Goal: Contribute content: Add original content to the website for others to see

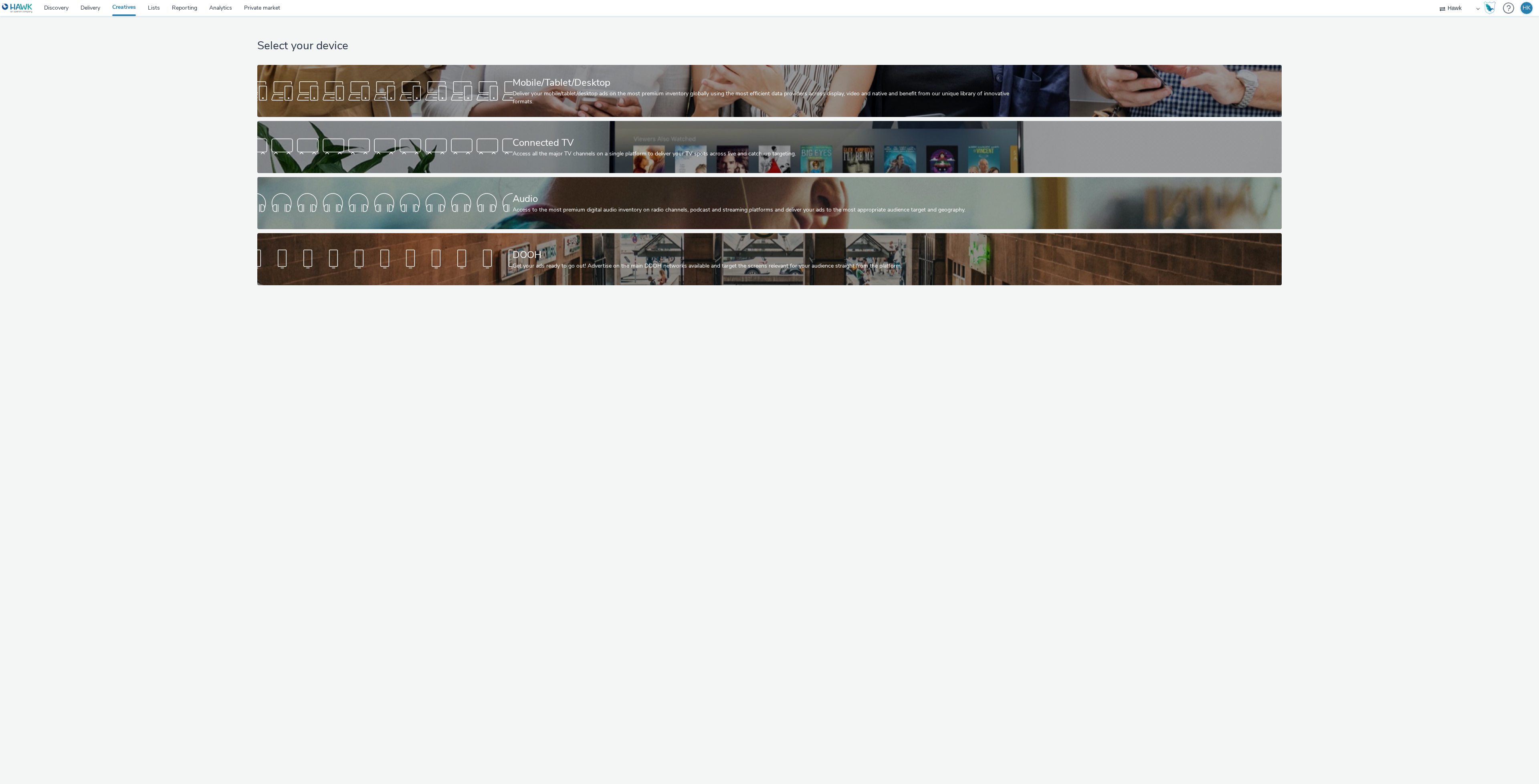
select select "11a7df10-284f-415c-b52a-427acf4c31ae"
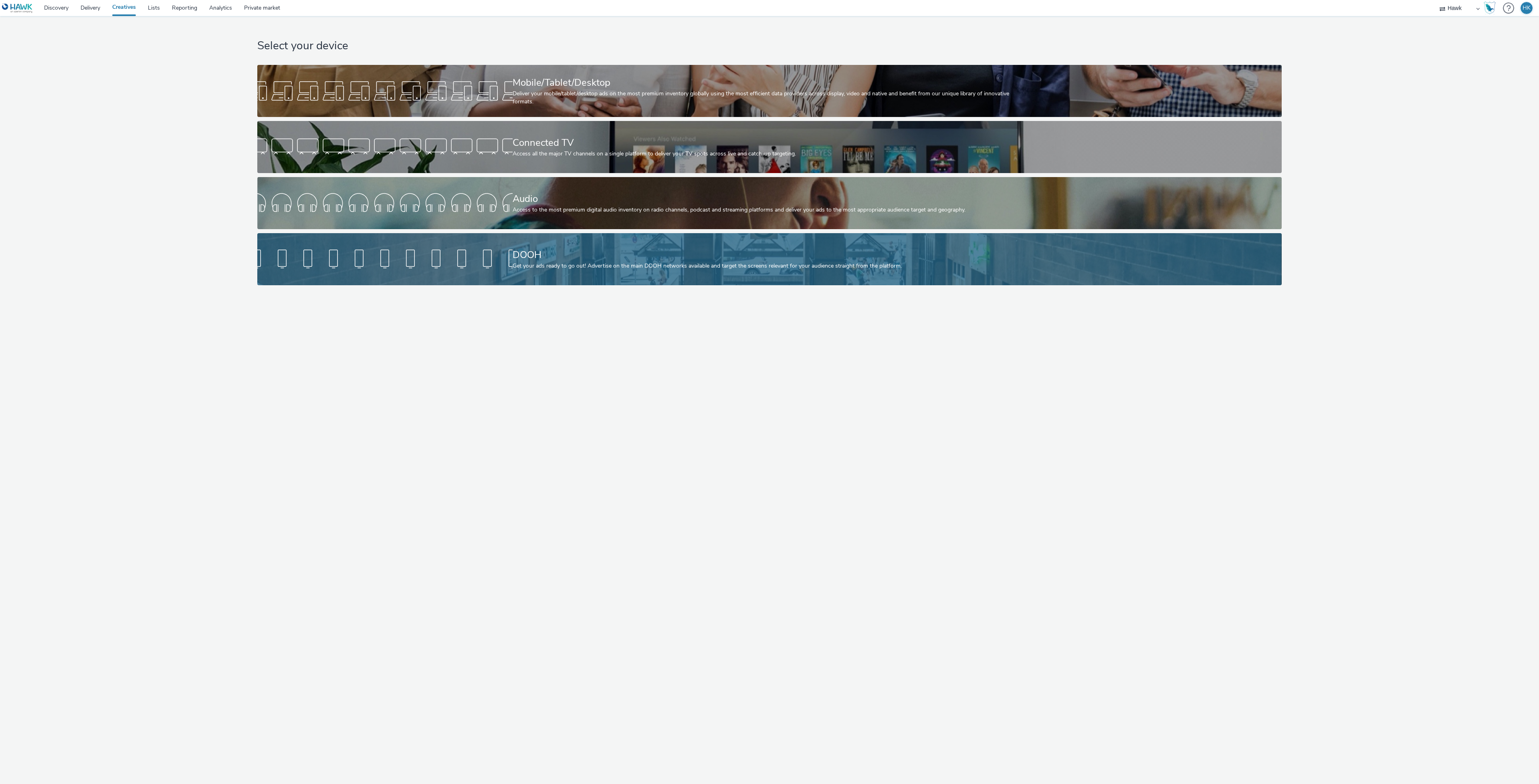
click at [585, 274] on div "DOOH Get your ads ready to go out! Advertise on the main DOOH networks availabl…" at bounding box center [768, 259] width 511 height 52
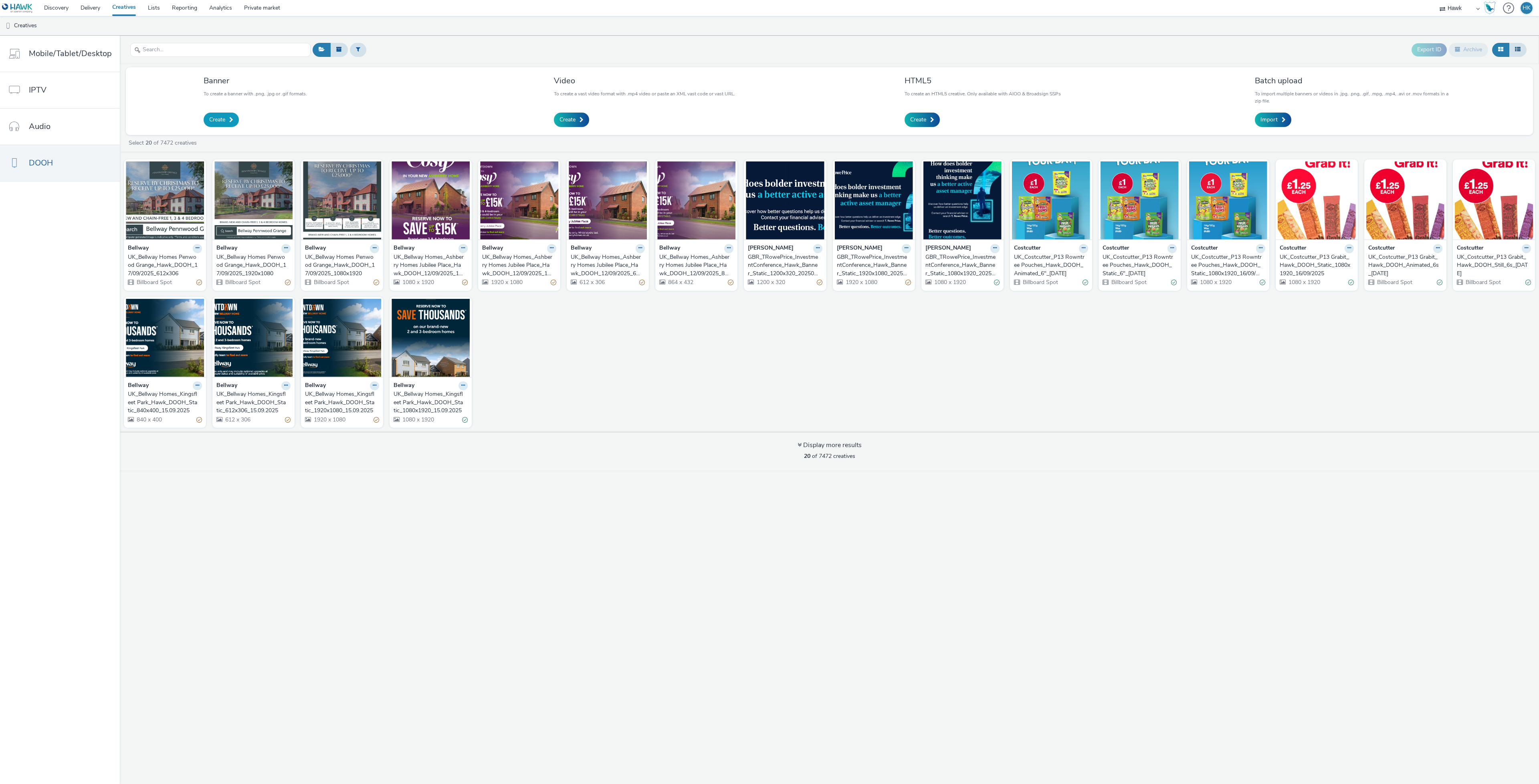
click at [215, 116] on span "Create" at bounding box center [217, 119] width 16 height 8
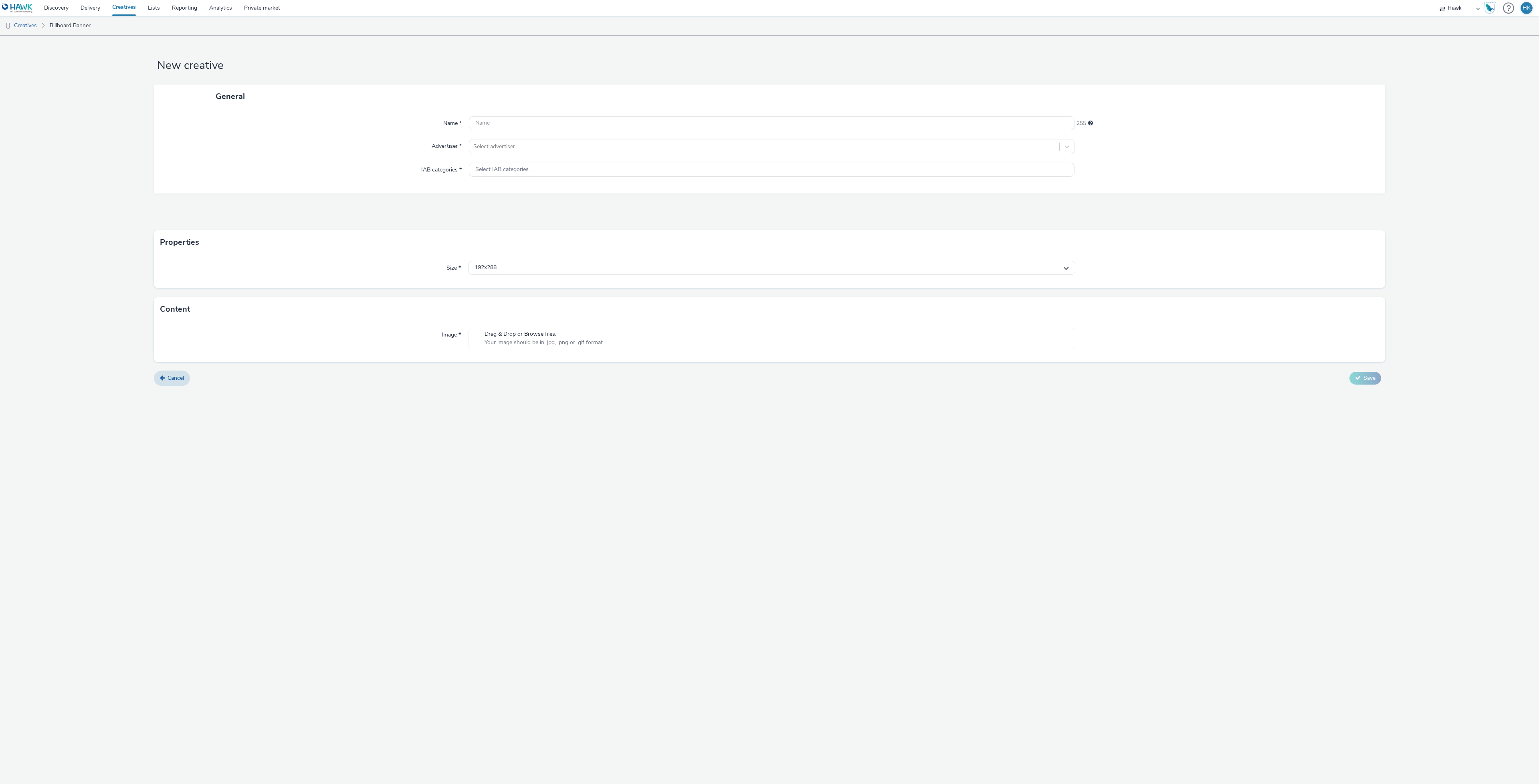
click at [593, 338] on span "Drag & Drop or Browse files." at bounding box center [544, 334] width 118 height 8
click at [579, 334] on span "Drag & Drop or Browse files." at bounding box center [544, 334] width 118 height 8
click at [569, 273] on div "192x288" at bounding box center [772, 268] width 607 height 14
click at [532, 288] on input "text" at bounding box center [771, 284] width 606 height 14
type input "1920X"
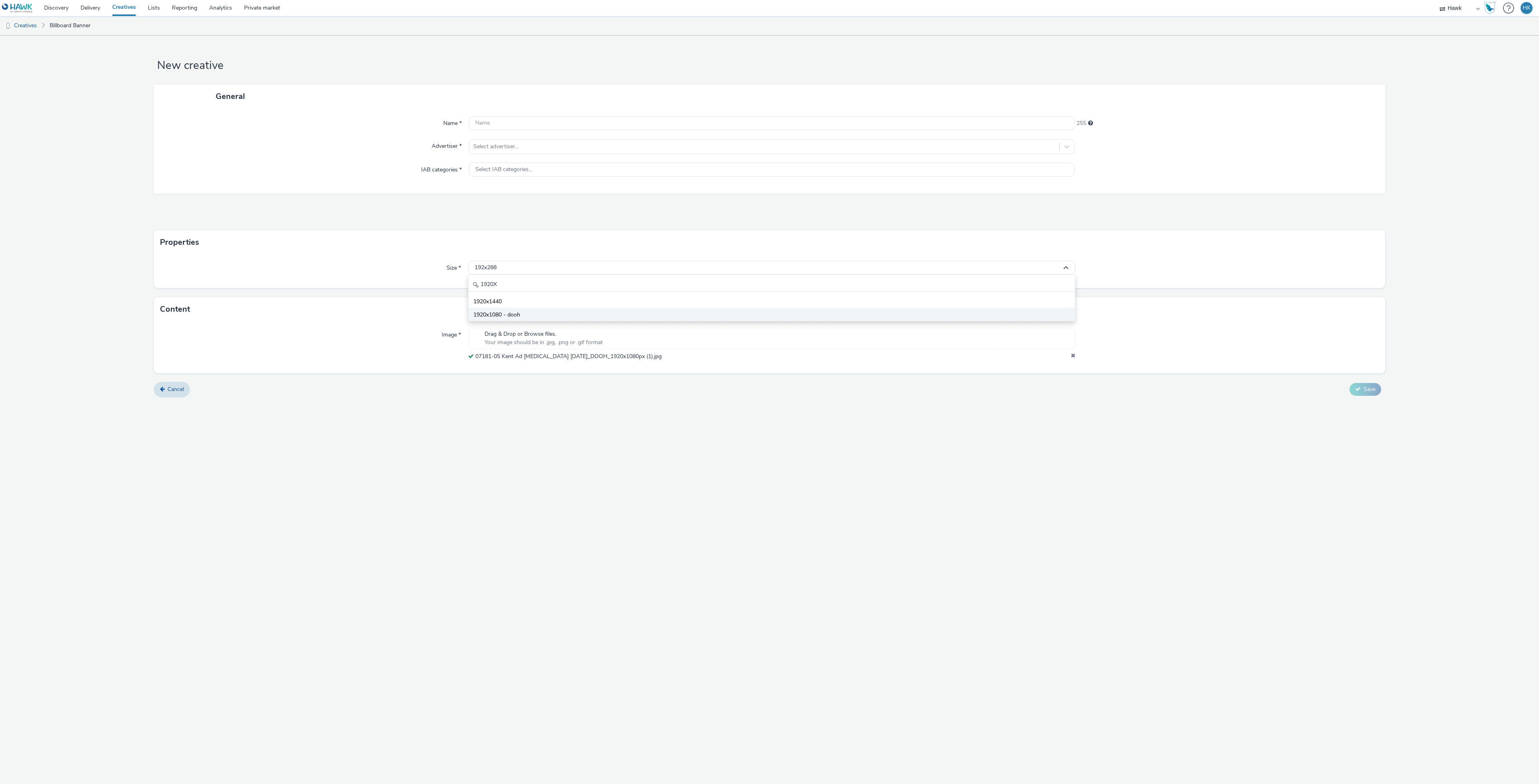
click at [559, 318] on li "1920x1080 - dooh" at bounding box center [771, 314] width 606 height 13
click at [548, 141] on div "Select advertiser..." at bounding box center [764, 146] width 590 height 13
type input "BELL"
click at [548, 195] on li "Bellway" at bounding box center [772, 196] width 606 height 27
click at [496, 120] on input "text" at bounding box center [772, 123] width 606 height 14
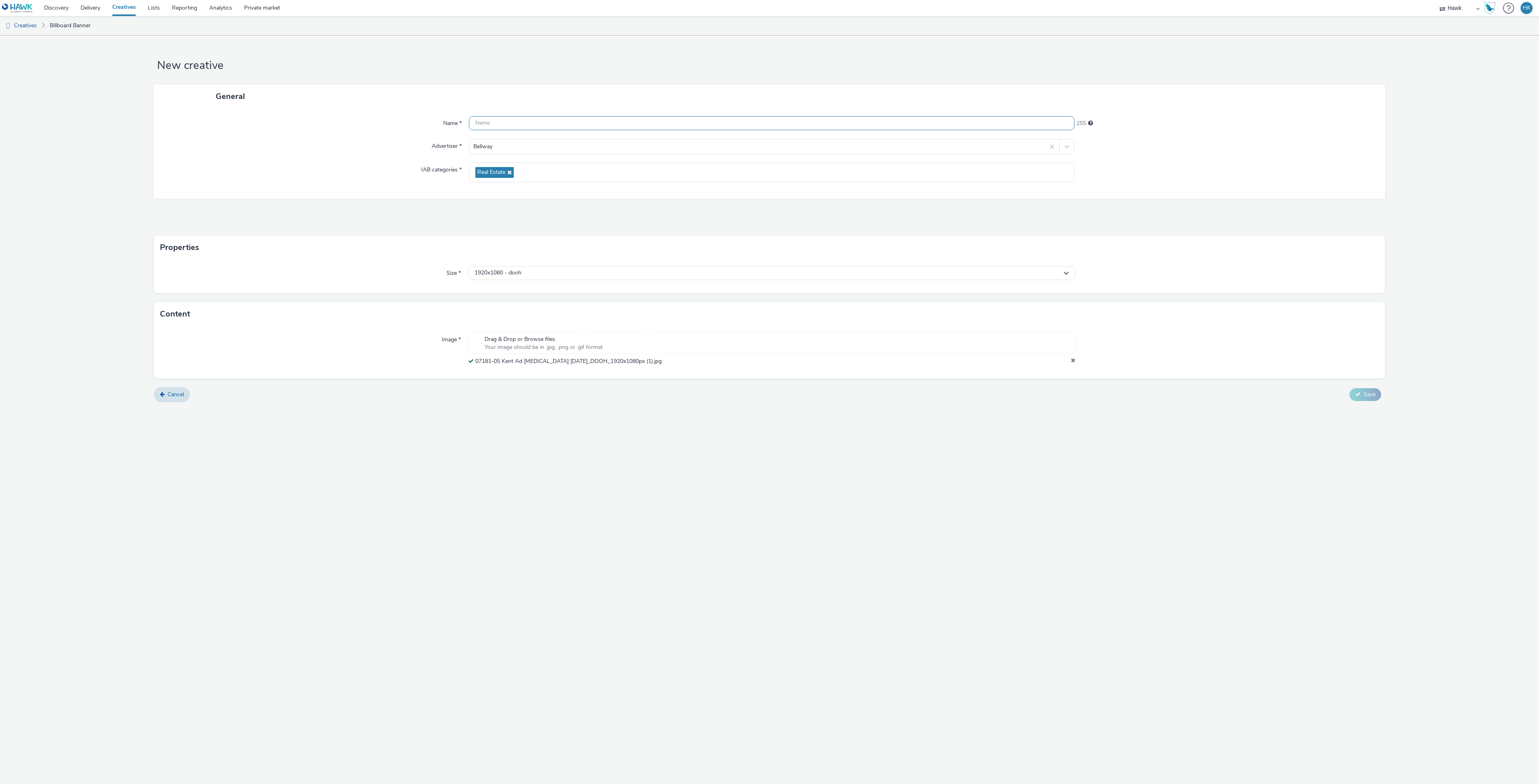
paste input "UK_Bellway Homes_Kent Composite_Hawk_DOOH_Static_1080x1920__45695"
drag, startPoint x: 653, startPoint y: 119, endPoint x: 628, endPoint y: 120, distance: 25.0
click at [628, 120] on input "UK_Bellway Homes_Kent Composite_Hawk_DOOH_Static_1080x1920__45695" at bounding box center [772, 123] width 606 height 14
drag, startPoint x: 686, startPoint y: 122, endPoint x: 658, endPoint y: 122, distance: 28.0
click at [658, 122] on input "UK_Bellway Homes_Kent Composite_Hawk_DOOH_Static_1920x1080__45695" at bounding box center [772, 123] width 606 height 14
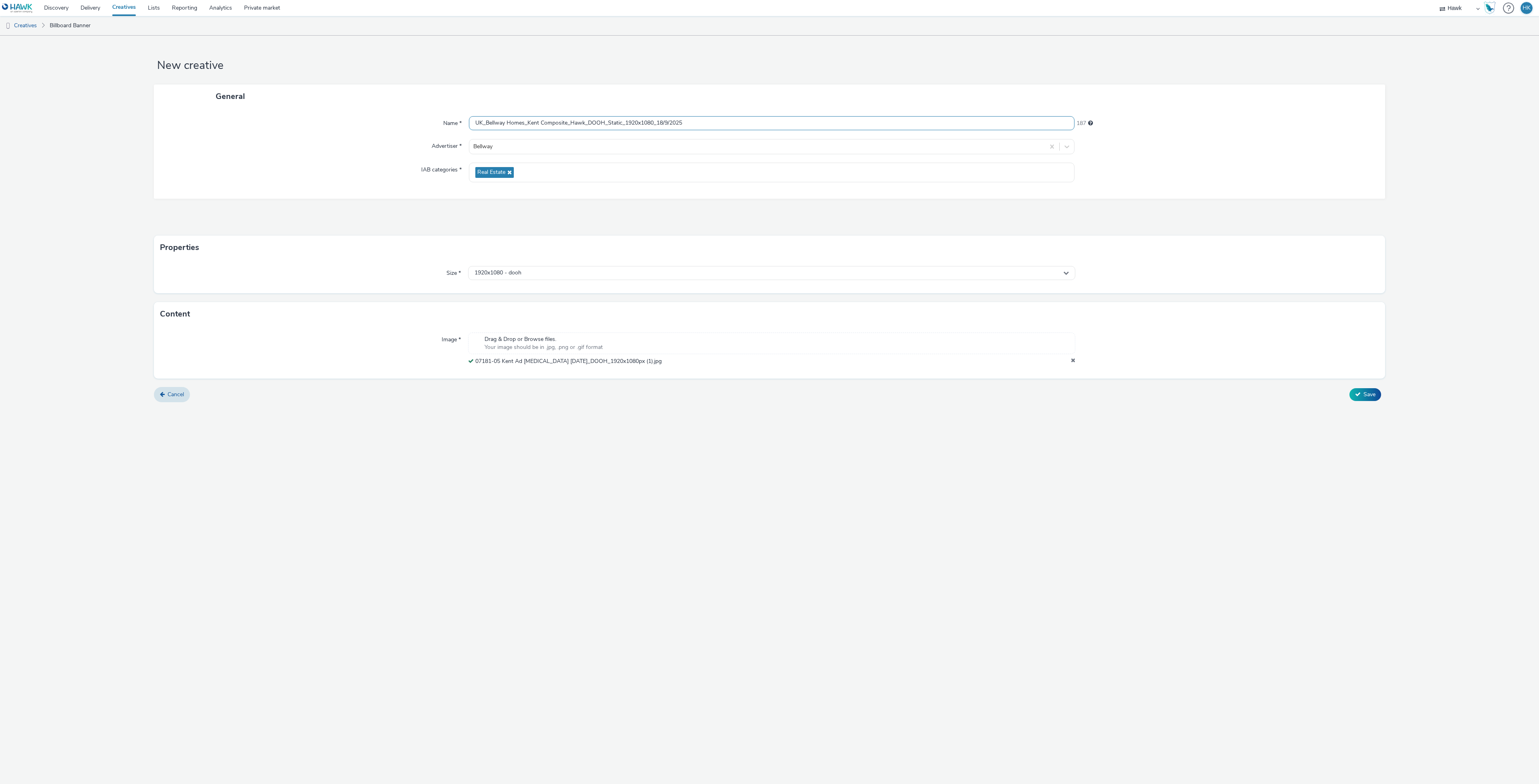
type input "UK_Bellway Homes_Kent Composite_Hawk_DOOH_Static_1920x1080_18/9/2025"
click at [795, 419] on div "New creative General Name * UK_Bellway Homes_Kent Composite_Hawk_DOOH_Static_19…" at bounding box center [770, 410] width 1539 height 748
click at [1359, 397] on icon at bounding box center [1357, 393] width 5 height 5
click at [517, 278] on div "1920x1080 - dooh" at bounding box center [772, 272] width 607 height 14
drag, startPoint x: 510, startPoint y: 289, endPoint x: 427, endPoint y: 296, distance: 83.3
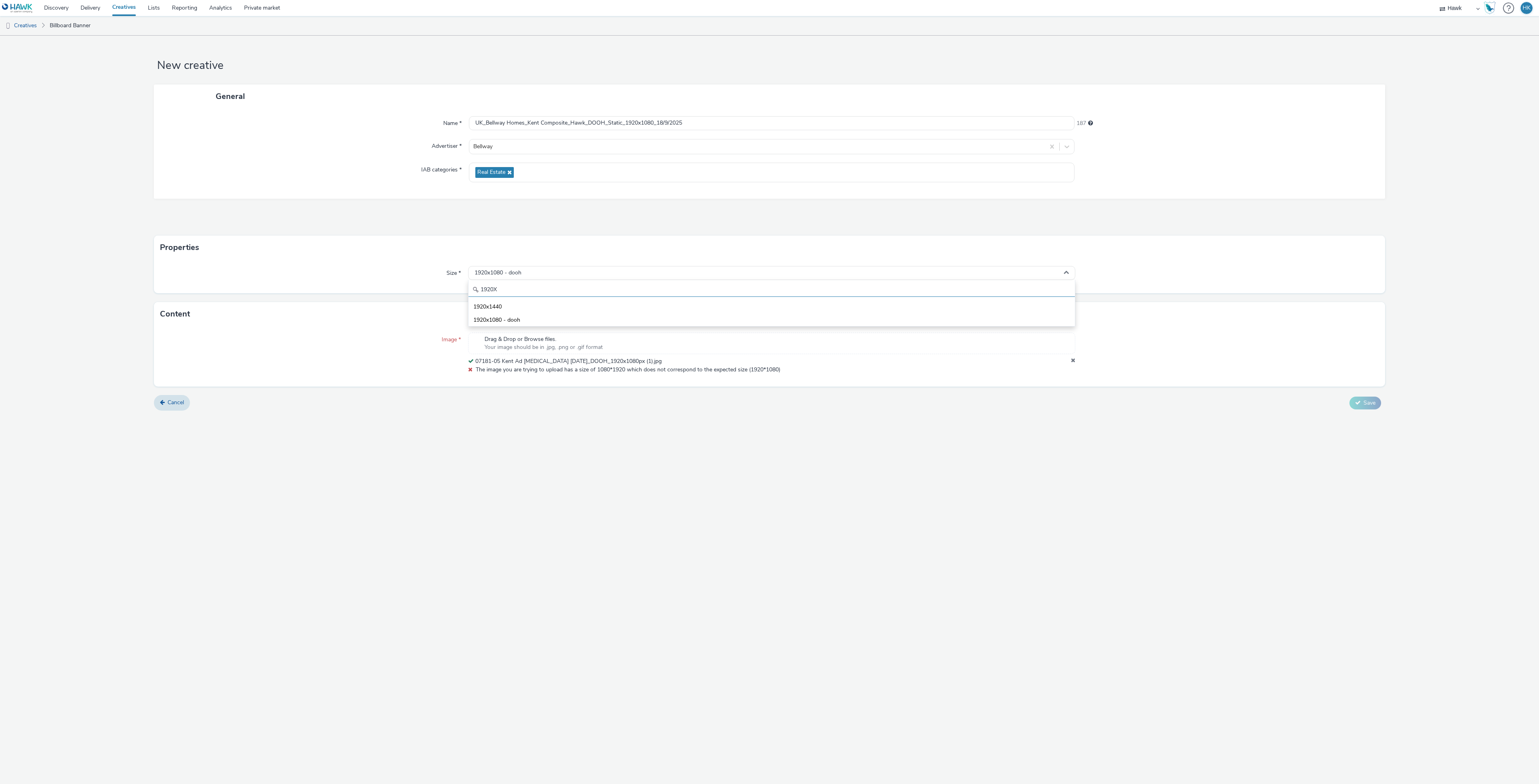
click at [427, 296] on form "New creative General Name * UK_Bellway Homes_Kent Composite_Hawk_DOOH_Static_19…" at bounding box center [770, 226] width 1539 height 381
type input "1080x"
click at [495, 355] on li "1080x1920 - dooh" at bounding box center [771, 359] width 606 height 13
drag, startPoint x: 653, startPoint y: 123, endPoint x: 628, endPoint y: 120, distance: 25.2
click at [628, 120] on input "UK_Bellway Homes_Kent Composite_Hawk_DOOH_Static_1920x1080_18/9/2025" at bounding box center [772, 123] width 606 height 14
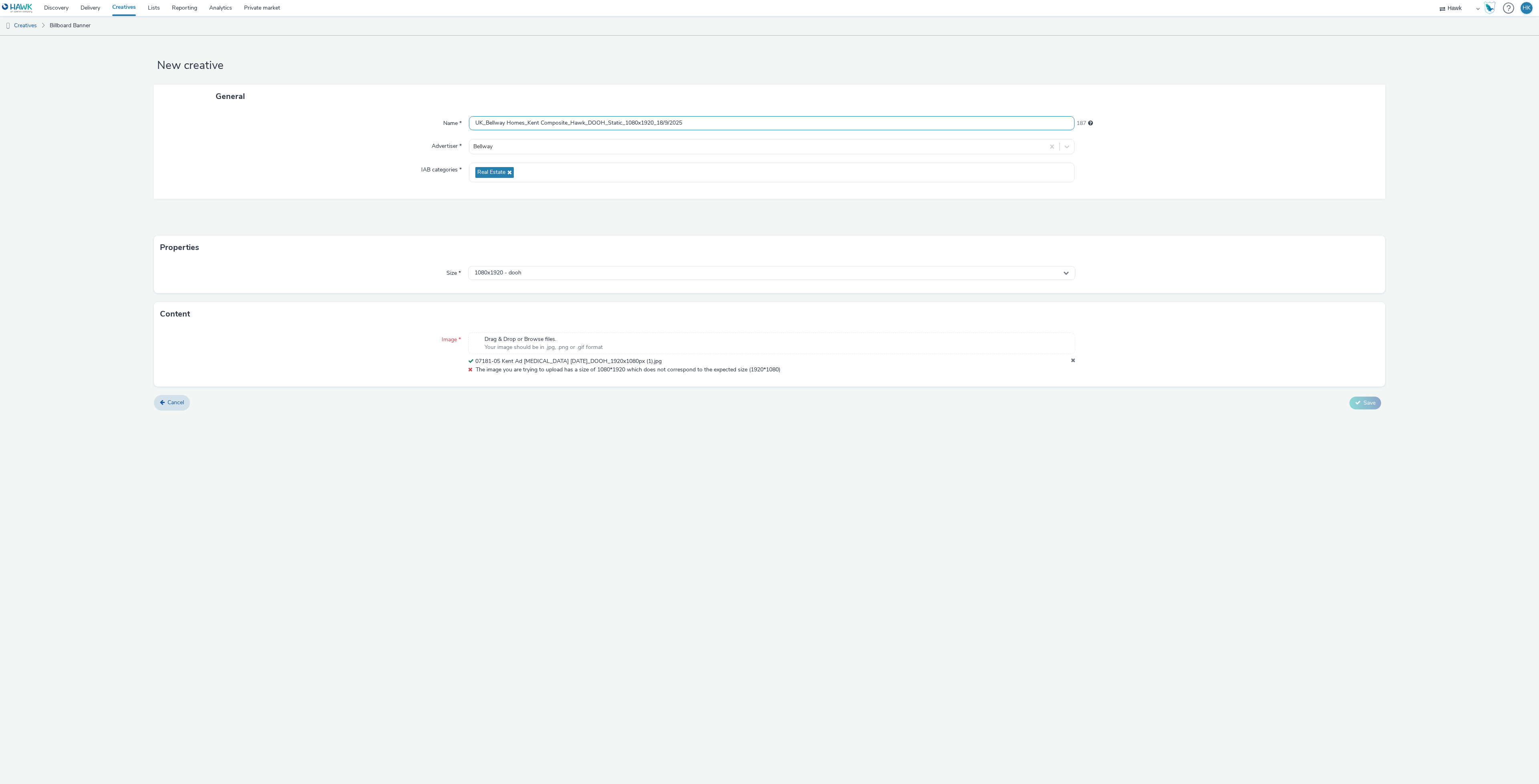
type input "UK_Bellway Homes_Kent Composite_Hawk_DOOH_Static_1080x1920_18/9/2025"
click at [909, 473] on div "New creative General Name * UK_Bellway Homes_Kent Composite_Hawk_DOOH_Static_10…" at bounding box center [770, 410] width 1539 height 748
click at [528, 277] on div "1080x1920 - dooh" at bounding box center [772, 272] width 607 height 14
click at [532, 273] on div "1080x1920 - dooh" at bounding box center [772, 272] width 607 height 14
click at [653, 351] on div "Drag & Drop or Browse files. Your image should be in .jpg, .png or .gif format" at bounding box center [772, 343] width 607 height 21
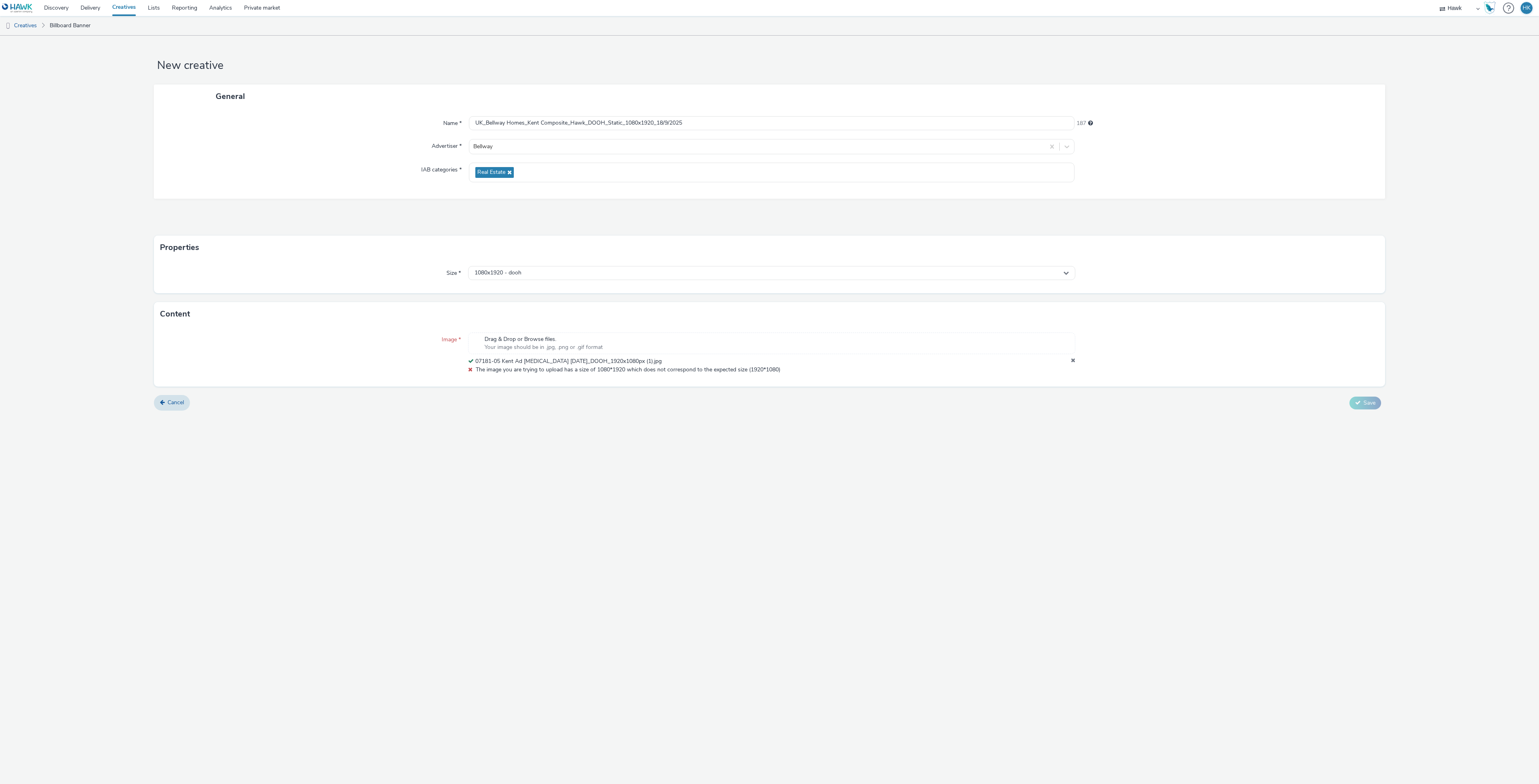
click at [1071, 361] on icon at bounding box center [1072, 361] width 4 height 8
click at [620, 350] on div "Drag & Drop or Browse files. Your image should be in .jpg, .png or .gif format" at bounding box center [772, 343] width 607 height 21
click at [1363, 395] on span "Save" at bounding box center [1369, 394] width 12 height 8
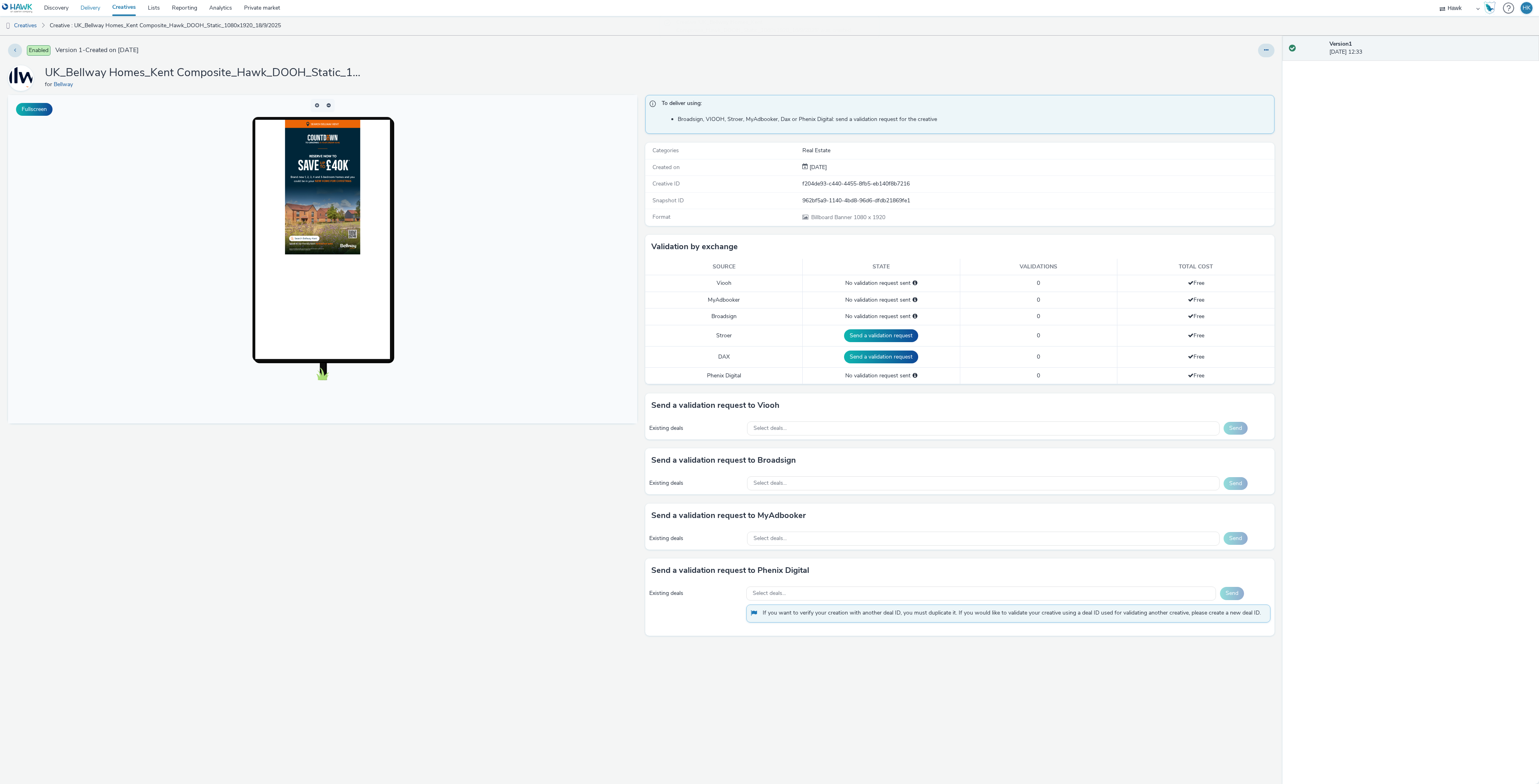
click at [96, 13] on link "Delivery" at bounding box center [90, 8] width 32 height 16
